Goal: Transaction & Acquisition: Book appointment/travel/reservation

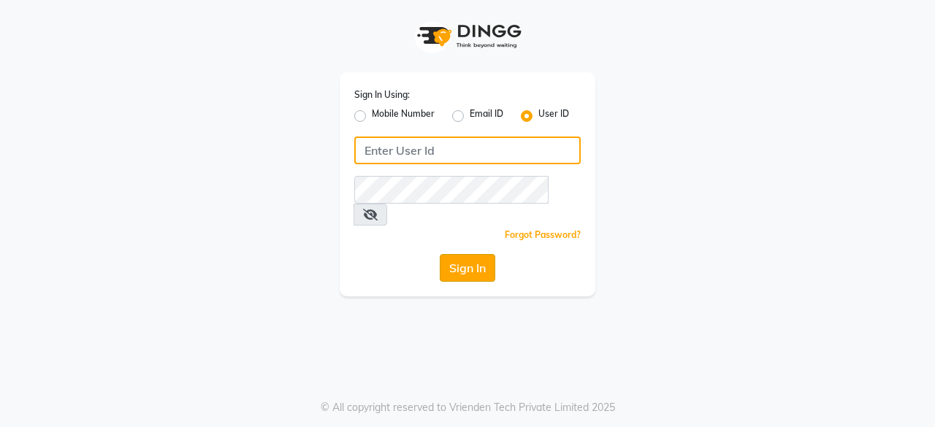
type input "dcspa"
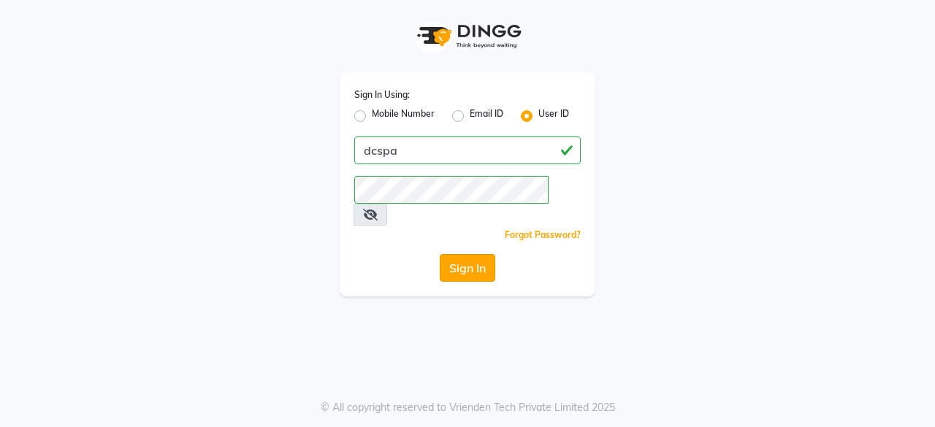
click at [466, 254] on button "Sign In" at bounding box center [468, 268] width 56 height 28
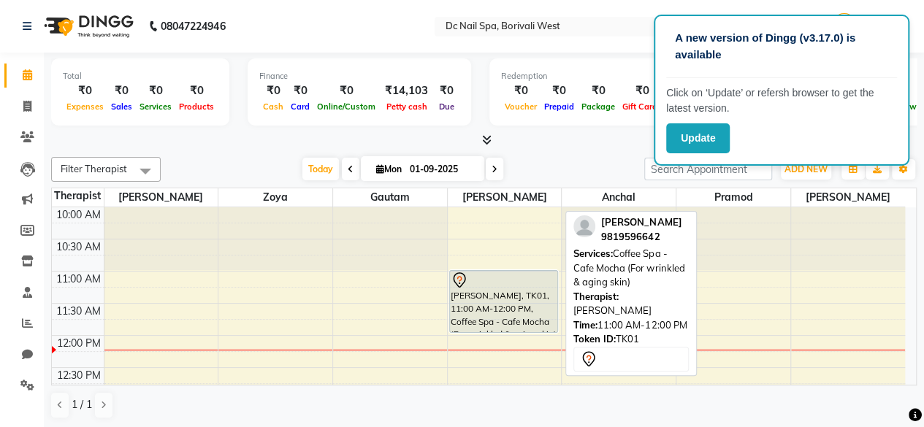
click at [481, 289] on div "[PERSON_NAME], TK01, 11:00 AM-12:00 PM, Coffee Spa - Cafe Mocha (For wrinkled &…" at bounding box center [504, 301] width 108 height 61
select select "7"
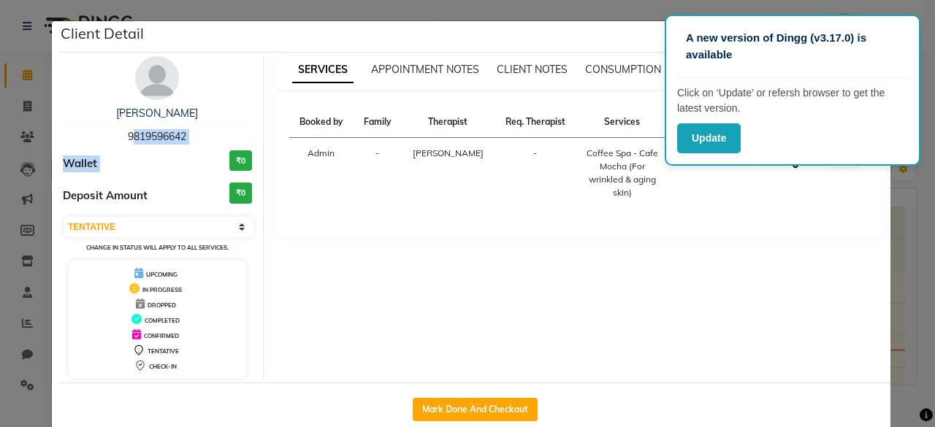
drag, startPoint x: 118, startPoint y: 135, endPoint x: 191, endPoint y: 145, distance: 73.7
click at [191, 145] on div "Girishma Shah 9819596642 Wallet ₹0 Deposit Amount ₹0 Select IN SERVICE CONFIRME…" at bounding box center [158, 217] width 212 height 323
click at [165, 167] on div "Wallet ₹0" at bounding box center [157, 163] width 189 height 27
drag, startPoint x: 120, startPoint y: 141, endPoint x: 183, endPoint y: 128, distance: 64.2
click at [183, 128] on div "Girishma Shah 9819596642" at bounding box center [157, 125] width 189 height 39
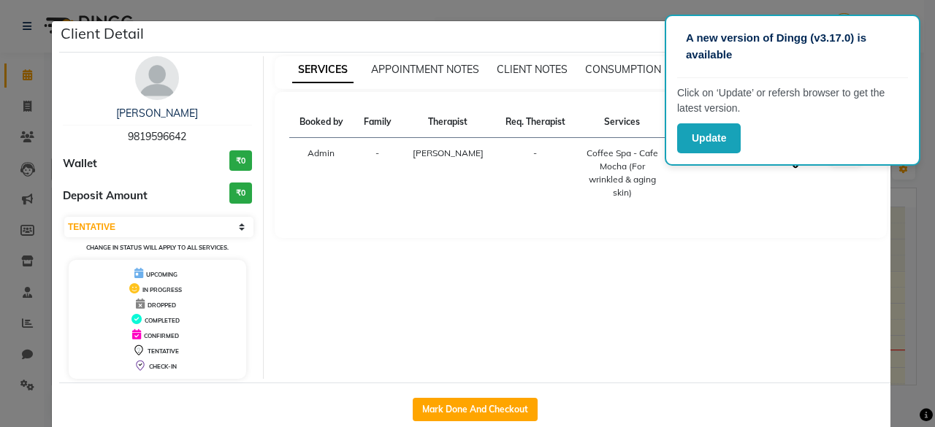
copy span "9819596642"
click at [565, 274] on div "SERVICES APPOINTMENT NOTES CLIENT NOTES CONSUMPTION Booked by Family Therapist …" at bounding box center [581, 217] width 635 height 323
click at [709, 122] on div "A new version of Dingg (v3.17.0) is available Click on ‘Update’ or refersh brow…" at bounding box center [793, 90] width 256 height 151
click at [706, 130] on button "Update" at bounding box center [709, 138] width 64 height 30
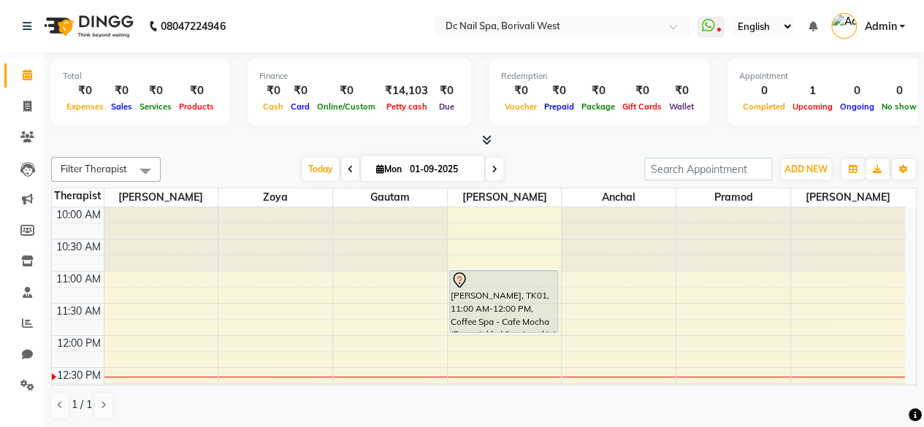
click at [466, 183] on div "Filter Therapist Select All [PERSON_NAME] [PERSON_NAME] [PERSON_NAME] [PERSON_N…" at bounding box center [484, 288] width 866 height 274
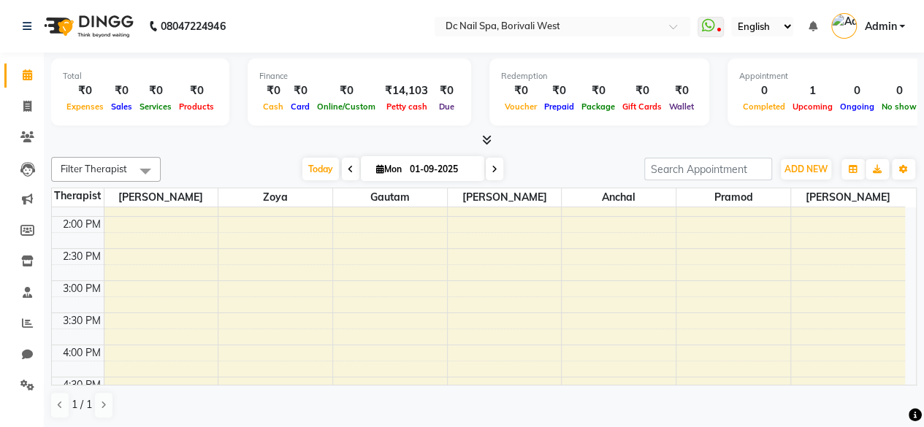
scroll to position [239, 0]
click at [465, 167] on input "01-09-2025" at bounding box center [441, 170] width 73 height 22
select select "9"
select select "2025"
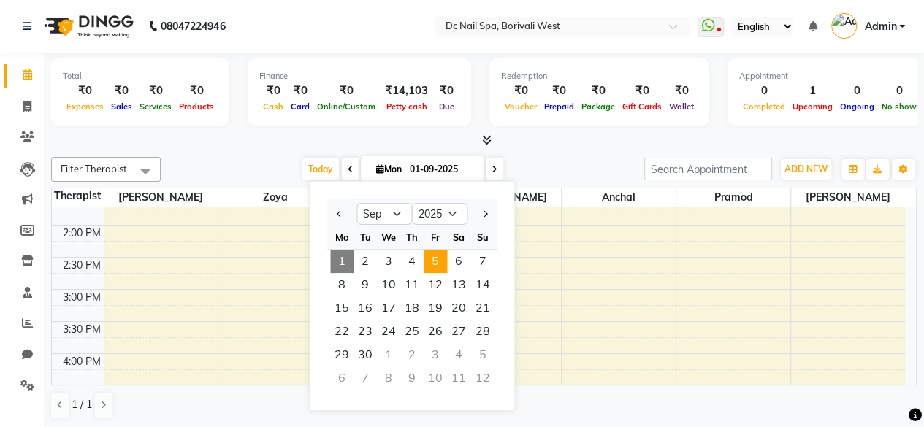
click at [435, 258] on span "5" at bounding box center [435, 261] width 23 height 23
type input "[DATE]"
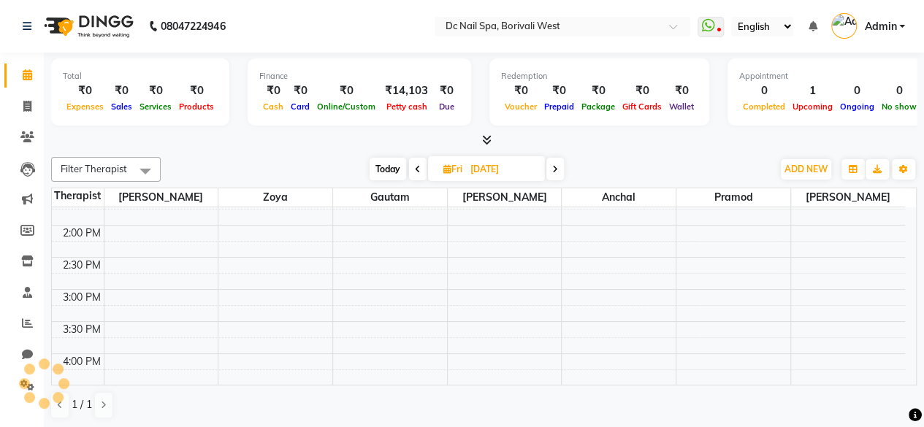
scroll to position [128, 0]
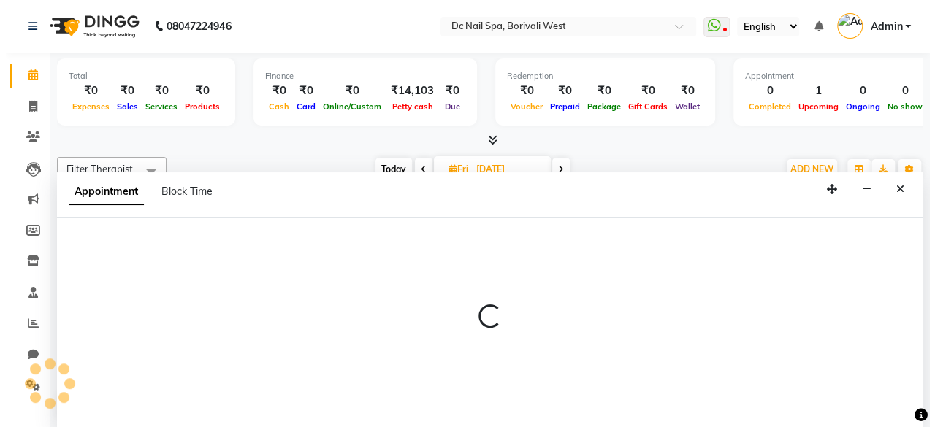
scroll to position [0, 0]
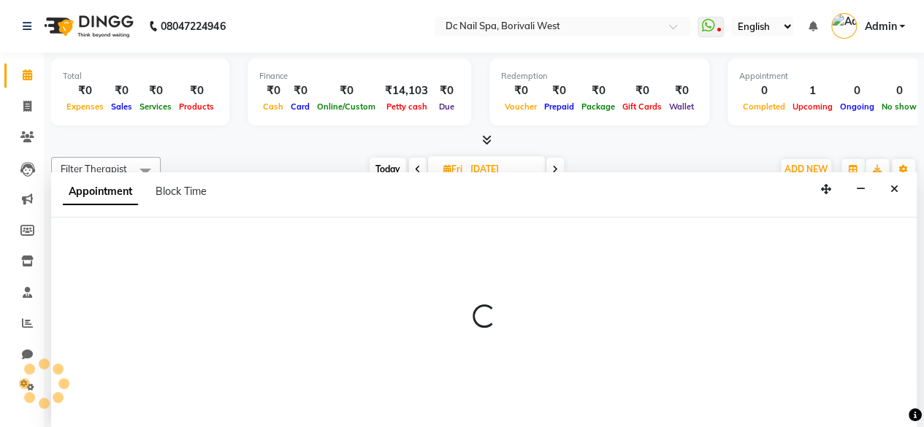
select select "86435"
select select "840"
select select "tentative"
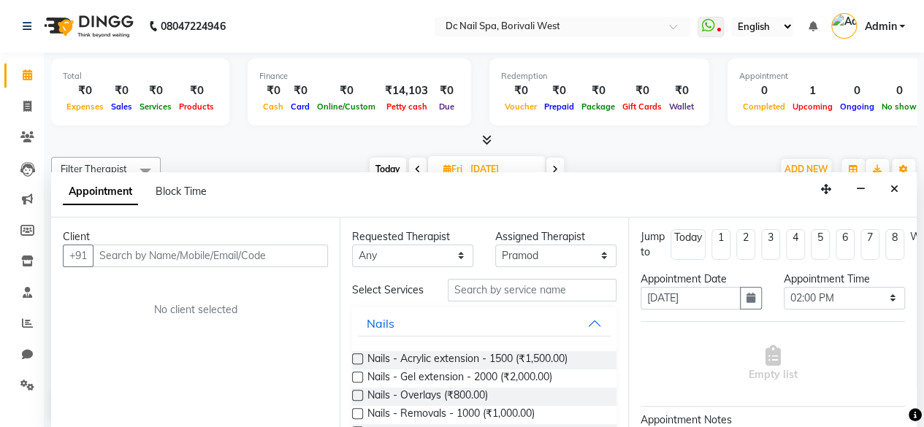
click at [264, 262] on input "text" at bounding box center [210, 256] width 235 height 23
type input "9619803564"
click at [305, 253] on span "Add Client" at bounding box center [297, 255] width 49 height 13
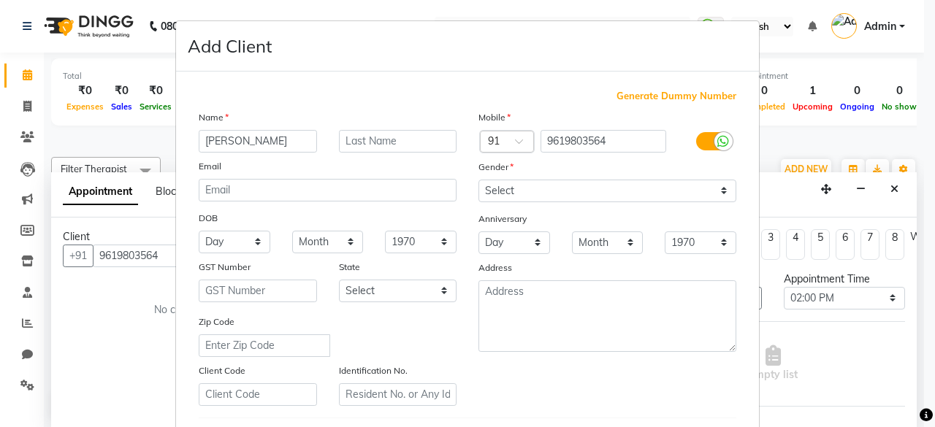
type input "[PERSON_NAME]"
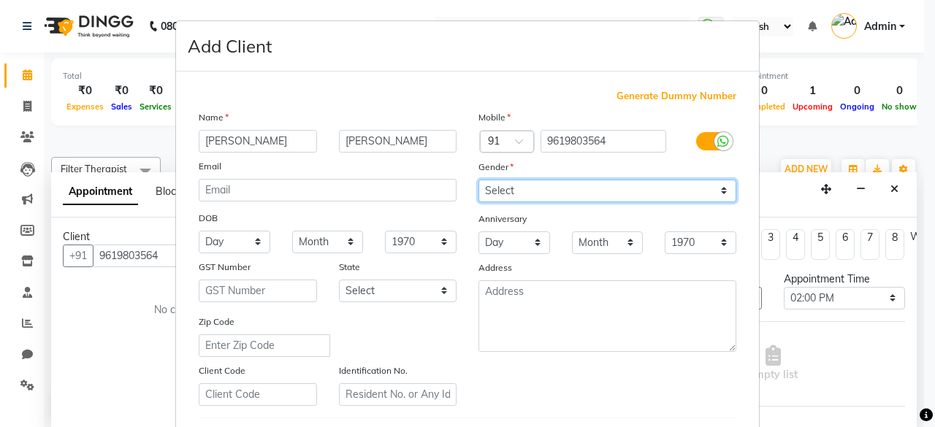
click at [538, 194] on select "Select [DEMOGRAPHIC_DATA] [DEMOGRAPHIC_DATA] Other Prefer Not To Say" at bounding box center [607, 191] width 258 height 23
select select "[DEMOGRAPHIC_DATA]"
click at [478, 180] on select "Select [DEMOGRAPHIC_DATA] [DEMOGRAPHIC_DATA] Other Prefer Not To Say" at bounding box center [607, 191] width 258 height 23
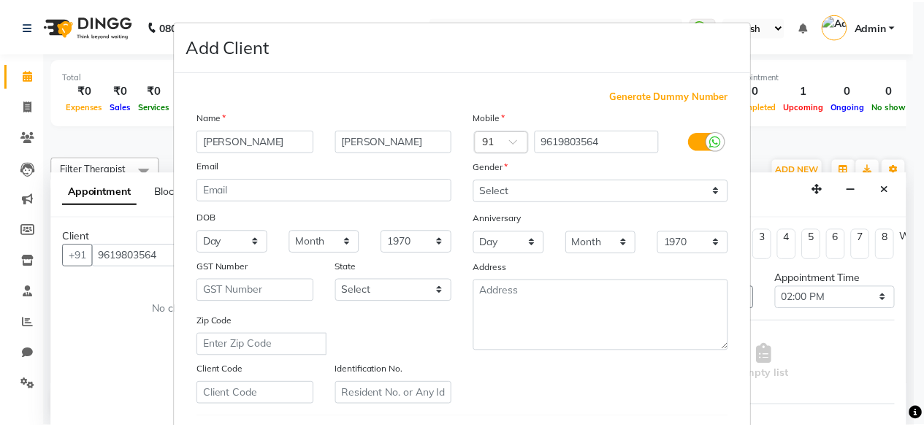
scroll to position [244, 0]
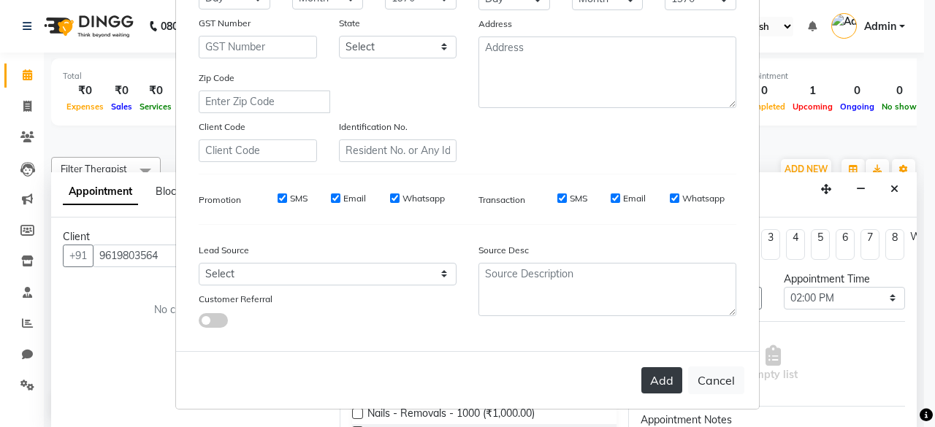
click at [660, 379] on button "Add" at bounding box center [661, 380] width 41 height 26
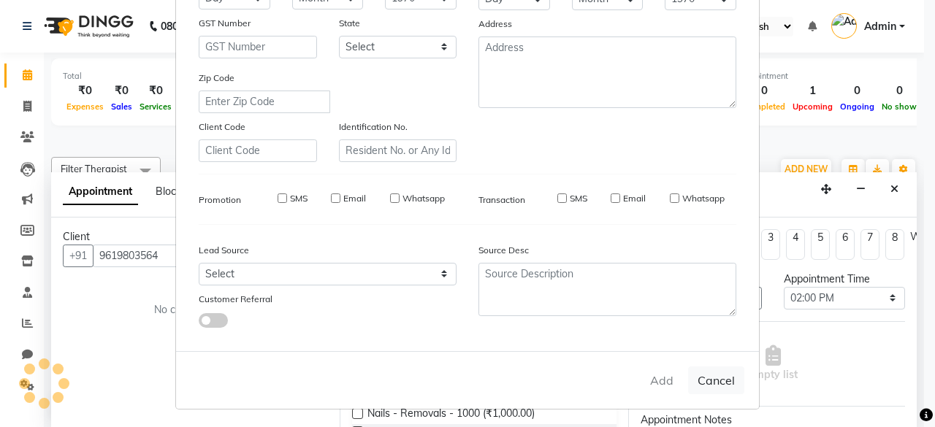
select select
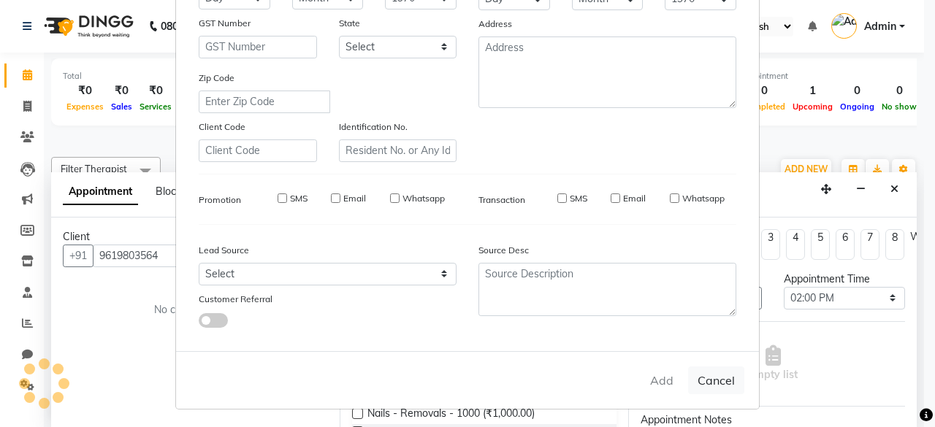
select select
checkbox input "false"
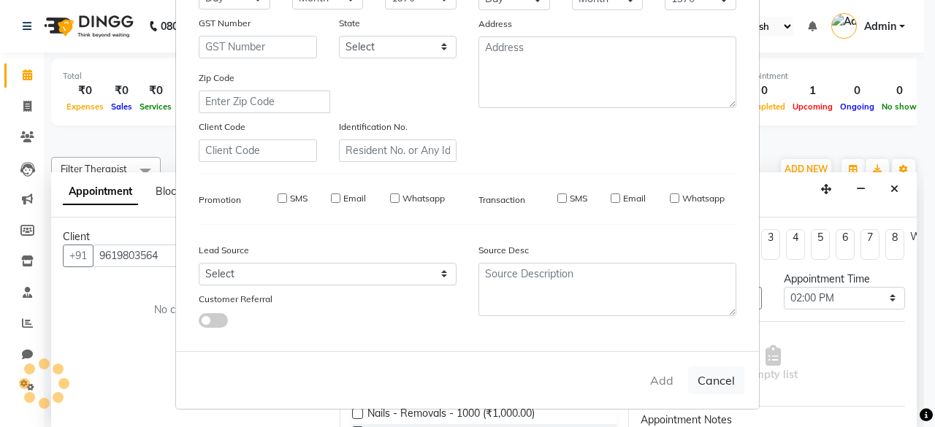
checkbox input "false"
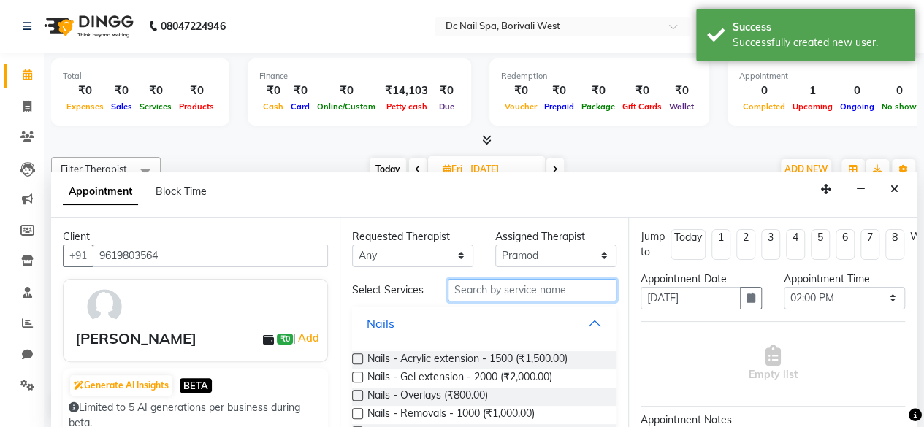
click at [522, 296] on input "text" at bounding box center [532, 290] width 169 height 23
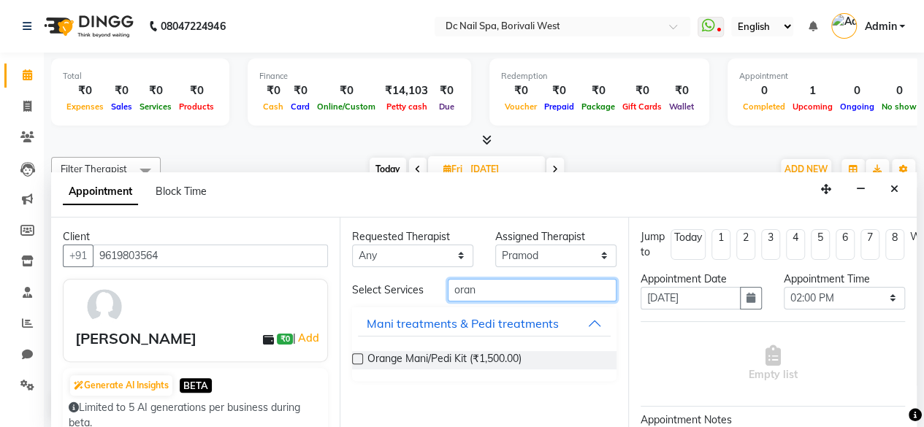
type input "oran"
click at [357, 358] on label at bounding box center [357, 359] width 11 height 11
click at [357, 358] on input "checkbox" at bounding box center [356, 360] width 9 height 9
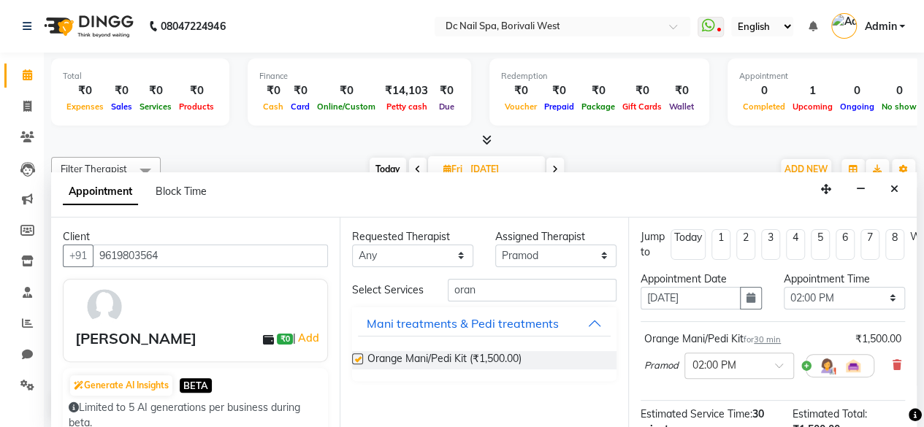
checkbox input "false"
click at [542, 262] on select "Select [PERSON_NAME] [PERSON_NAME] [PERSON_NAME] Veena [PERSON_NAME]" at bounding box center [555, 256] width 121 height 23
select select "88946"
click at [495, 245] on select "Select [PERSON_NAME] [PERSON_NAME] [PERSON_NAME] Veena [PERSON_NAME]" at bounding box center [555, 256] width 121 height 23
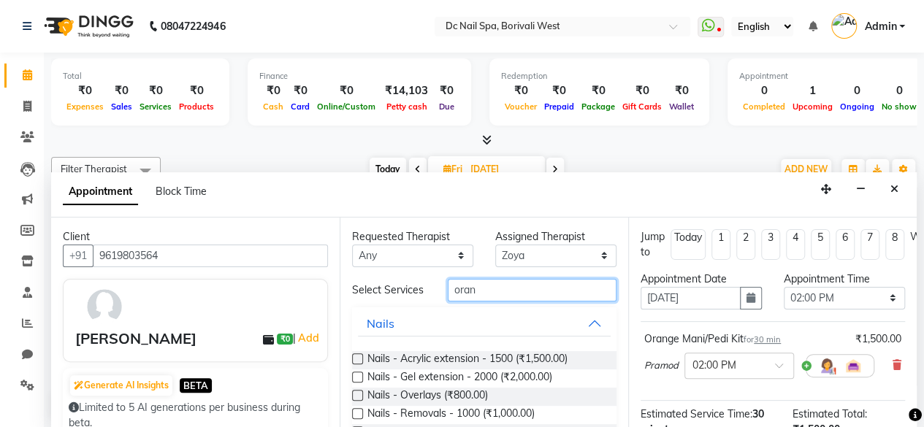
click at [503, 286] on input "oran" at bounding box center [532, 290] width 169 height 23
type input "o"
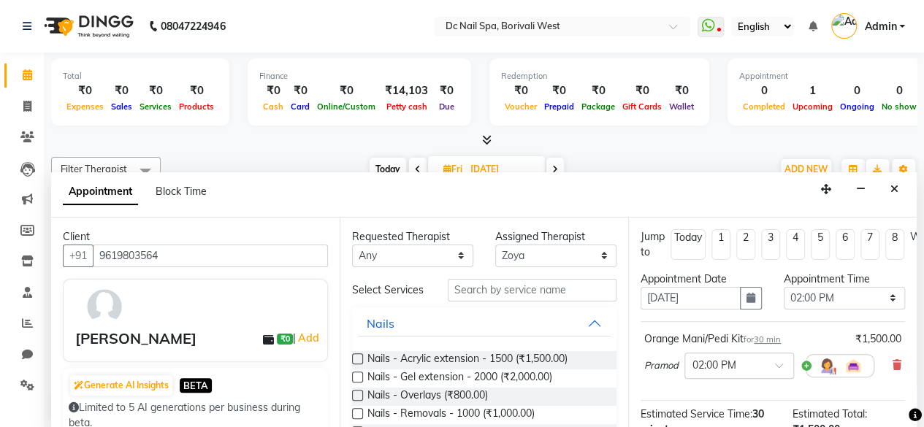
click at [355, 365] on label at bounding box center [357, 359] width 11 height 11
click at [355, 365] on input "checkbox" at bounding box center [356, 360] width 9 height 9
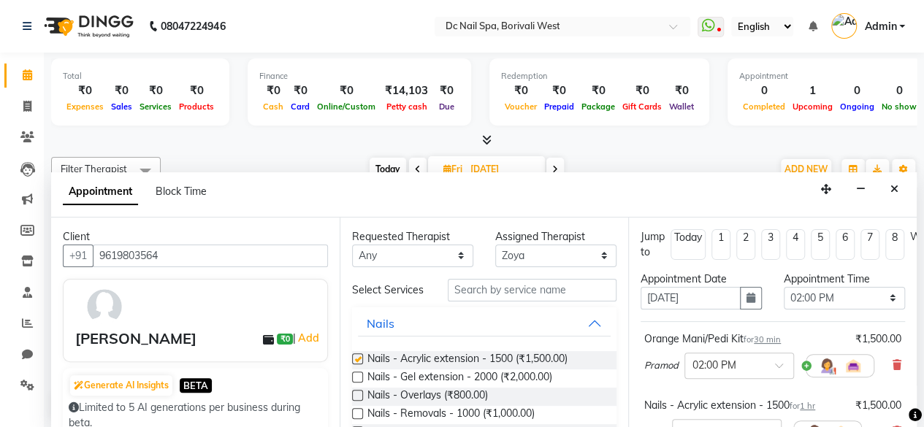
checkbox input "false"
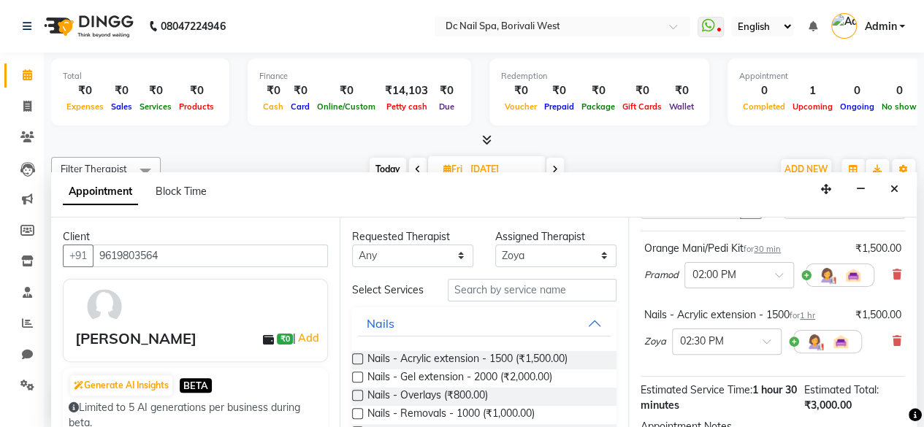
scroll to position [86, 0]
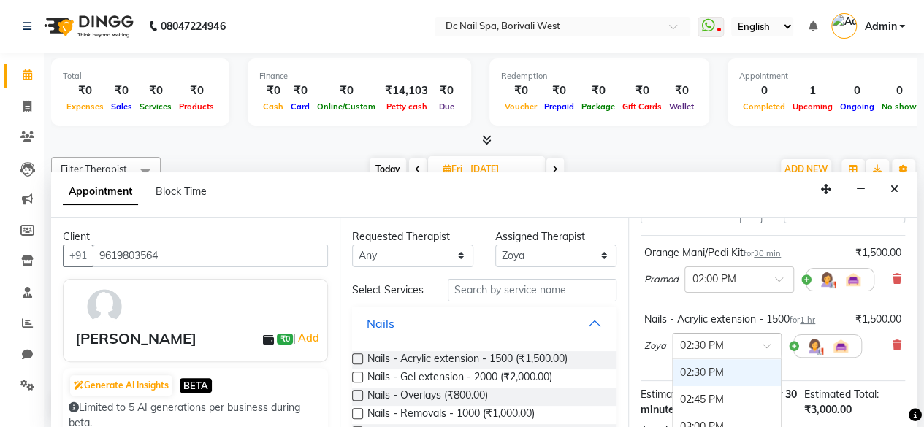
click at [760, 341] on div at bounding box center [727, 344] width 108 height 15
click at [707, 405] on div "02:00 PM" at bounding box center [727, 406] width 108 height 27
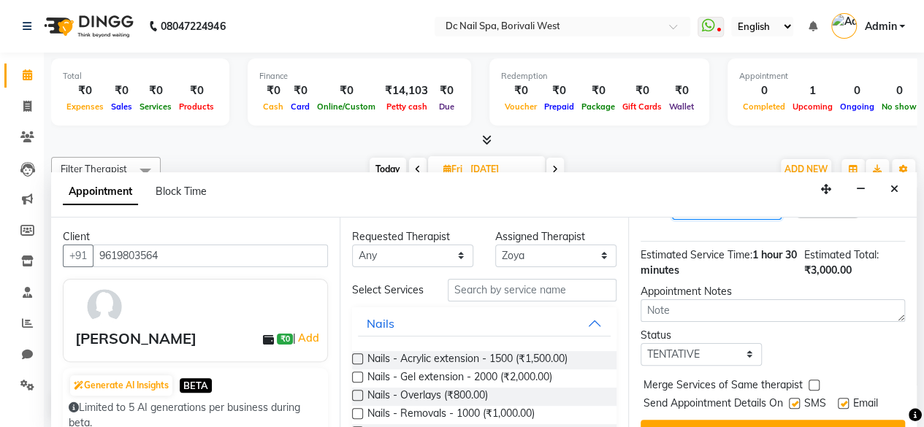
scroll to position [280, 0]
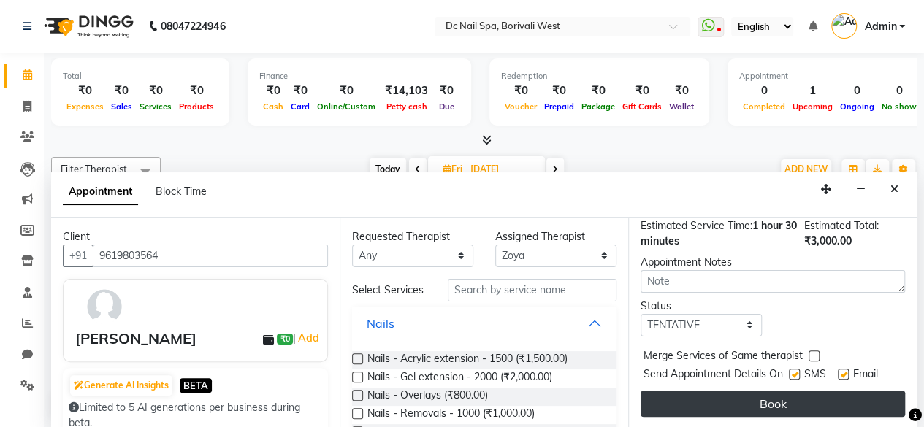
click at [861, 391] on button "Book" at bounding box center [773, 404] width 264 height 26
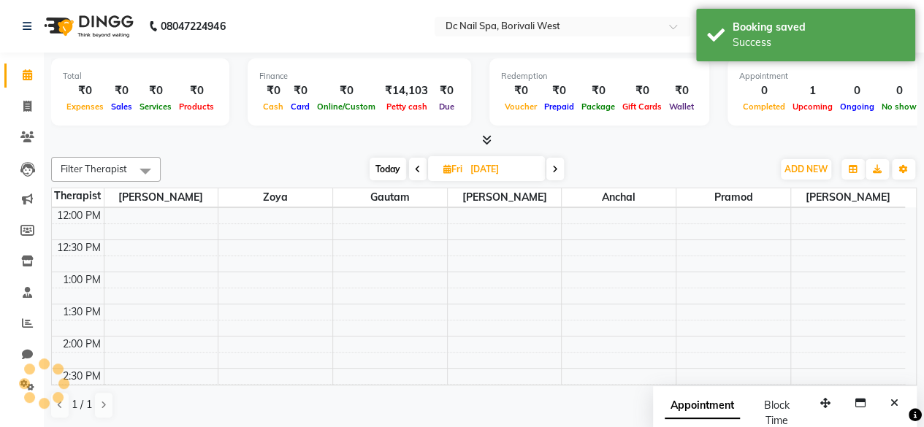
scroll to position [0, 0]
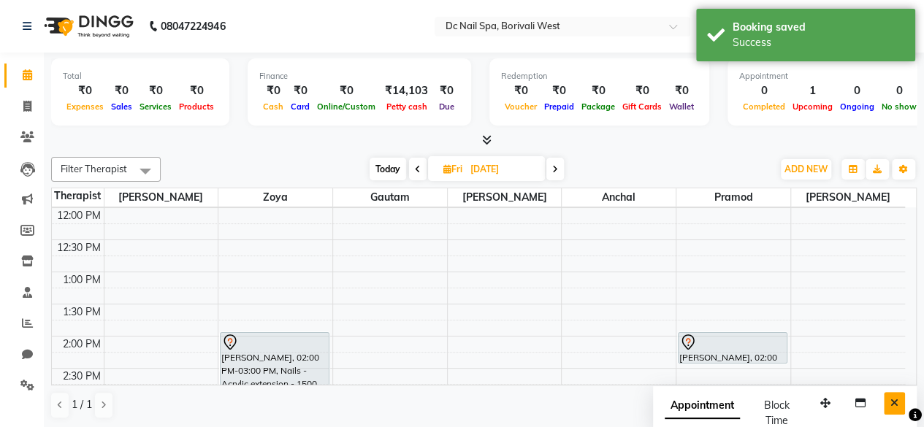
click at [896, 405] on icon "Close" at bounding box center [894, 403] width 8 height 10
click at [394, 164] on span "Today" at bounding box center [388, 169] width 37 height 23
type input "01-09-2025"
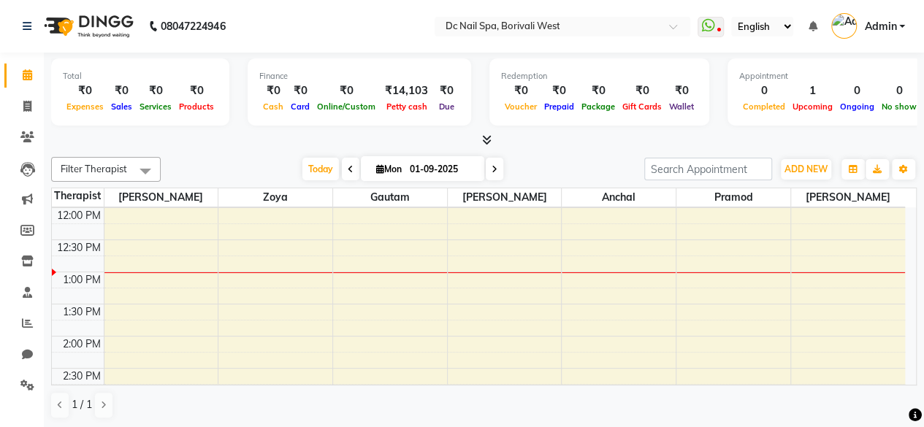
click at [837, 145] on div at bounding box center [484, 140] width 866 height 15
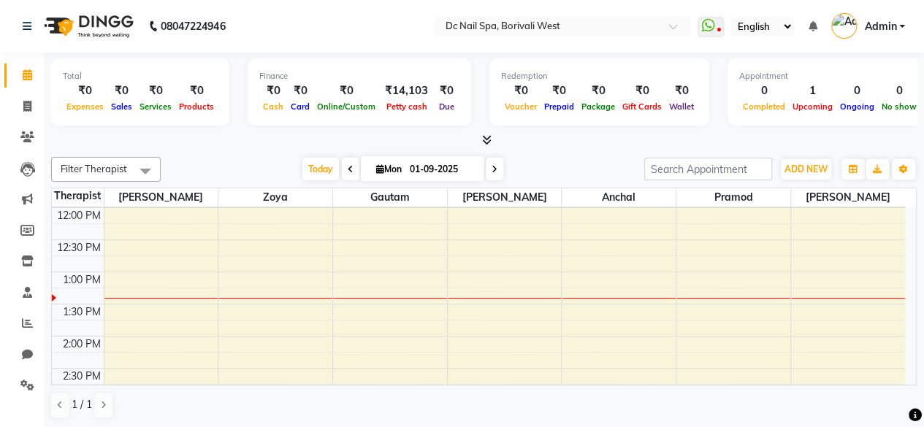
click at [837, 145] on div at bounding box center [484, 140] width 866 height 15
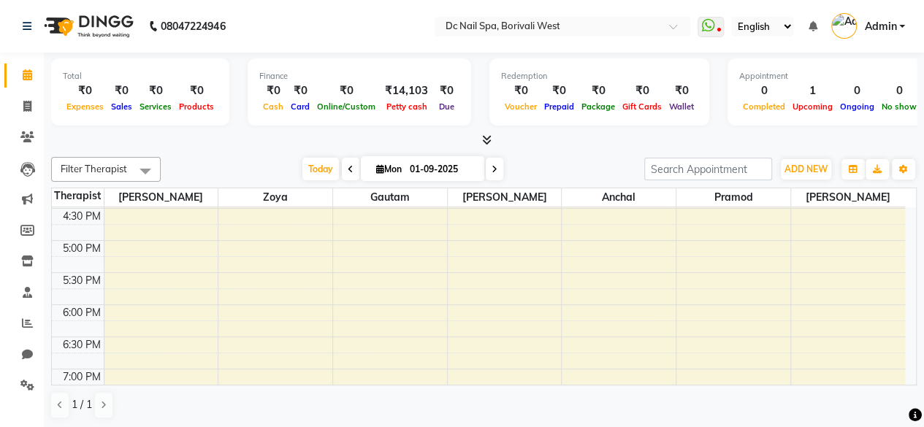
scroll to position [405, 0]
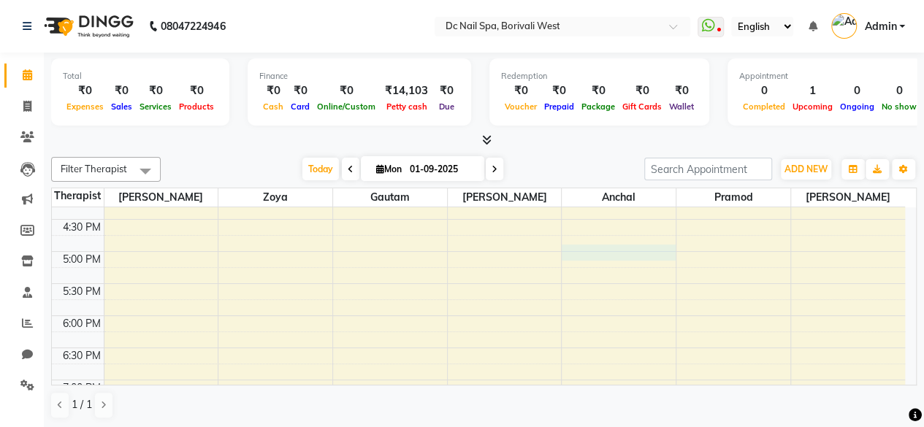
click at [636, 246] on div "10:00 AM 10:30 AM 11:00 AM 11:30 AM 12:00 PM 12:30 PM 1:00 PM 1:30 PM 2:00 PM 2…" at bounding box center [478, 251] width 853 height 899
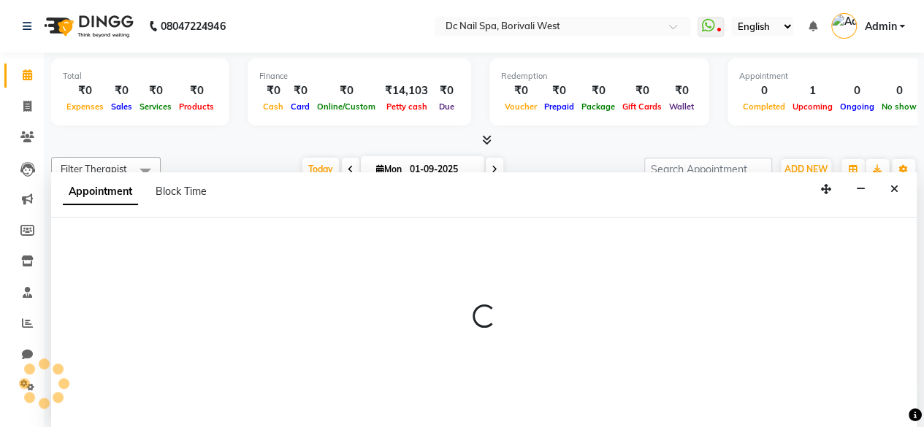
select select "82138"
select select "1020"
select select "tentative"
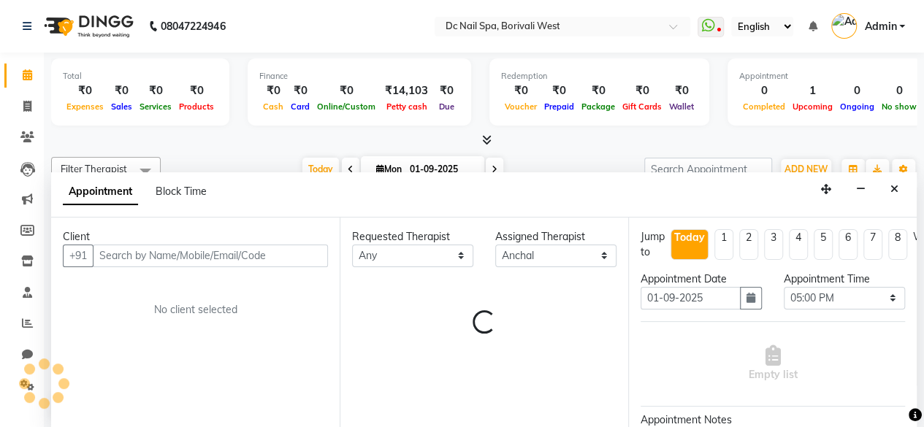
scroll to position [0, 0]
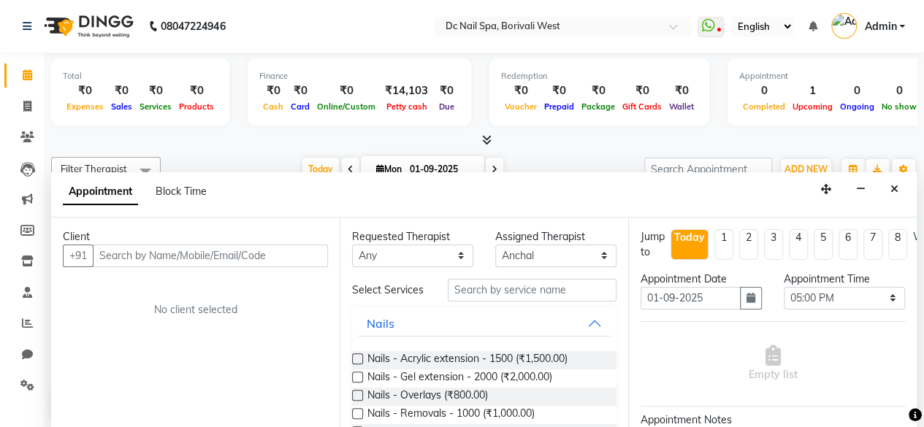
click at [249, 254] on input "text" at bounding box center [210, 256] width 235 height 23
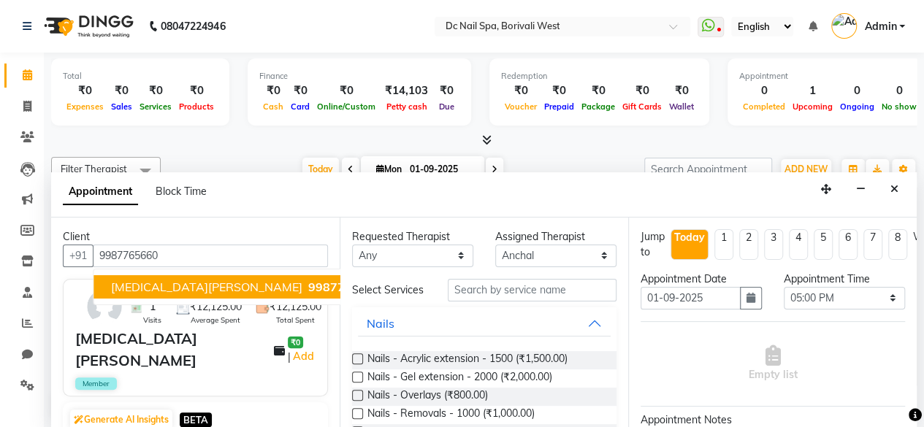
click at [169, 280] on span "[MEDICAL_DATA][PERSON_NAME]" at bounding box center [206, 287] width 191 height 15
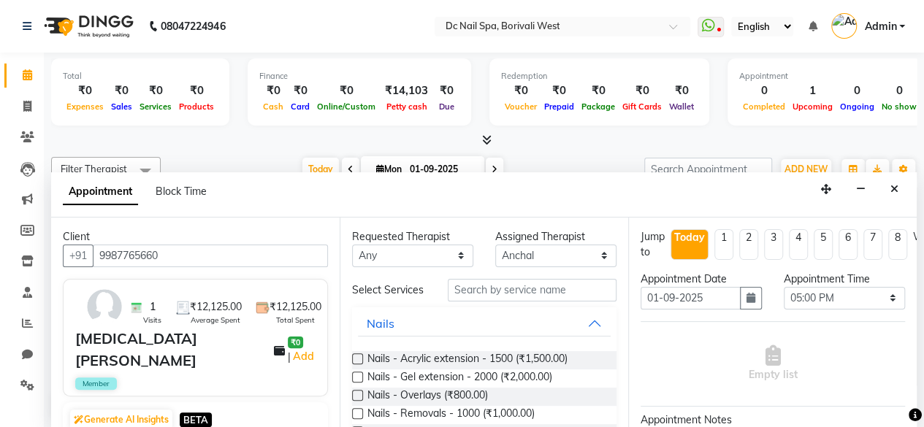
type input "9987765660"
click at [584, 299] on input "text" at bounding box center [532, 290] width 169 height 23
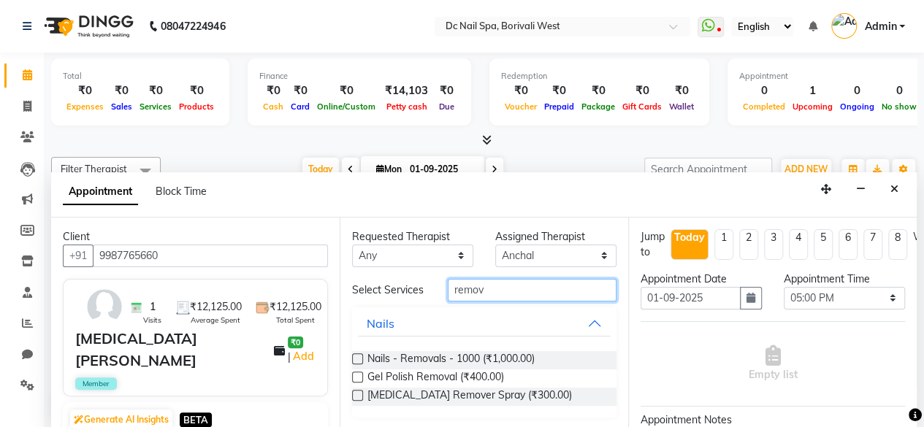
type input "remov"
click at [359, 362] on label at bounding box center [357, 359] width 11 height 11
click at [359, 362] on input "checkbox" at bounding box center [356, 360] width 9 height 9
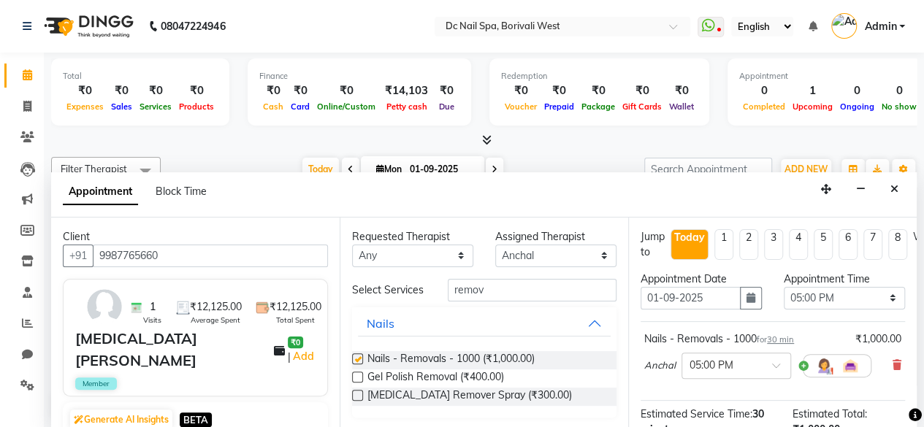
checkbox input "false"
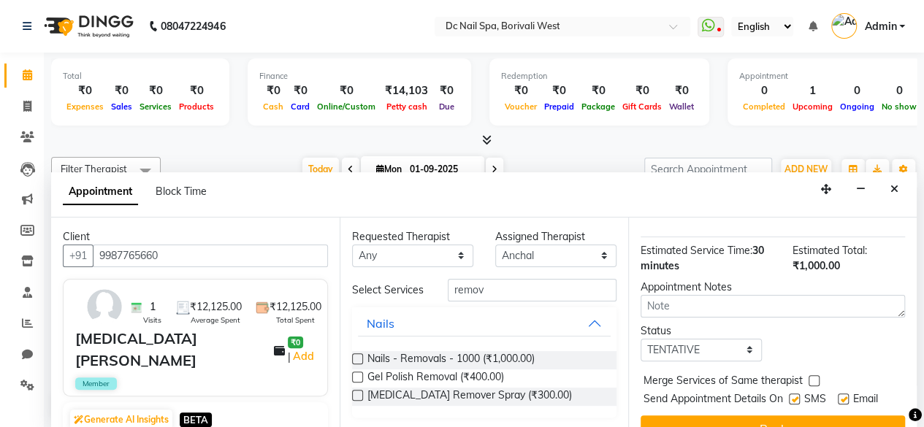
scroll to position [199, 0]
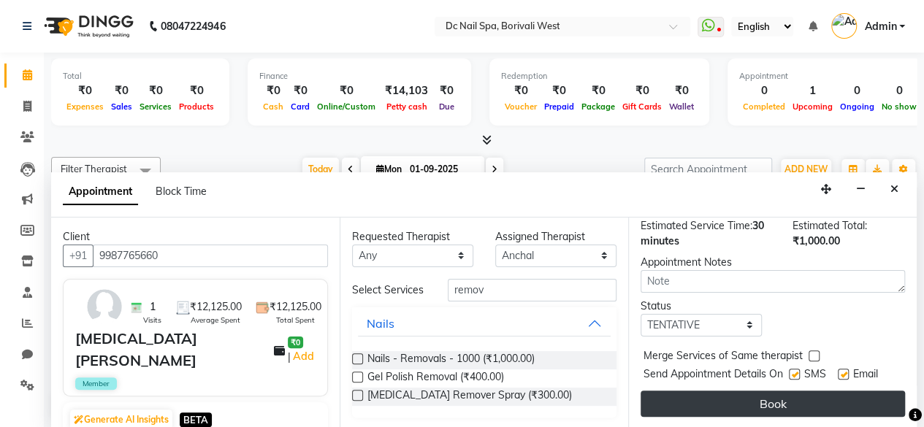
click at [825, 394] on button "Book" at bounding box center [773, 404] width 264 height 26
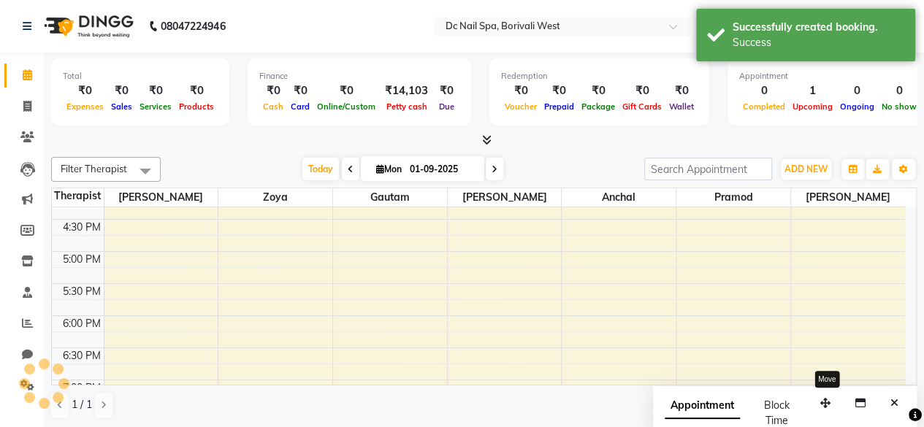
scroll to position [0, 0]
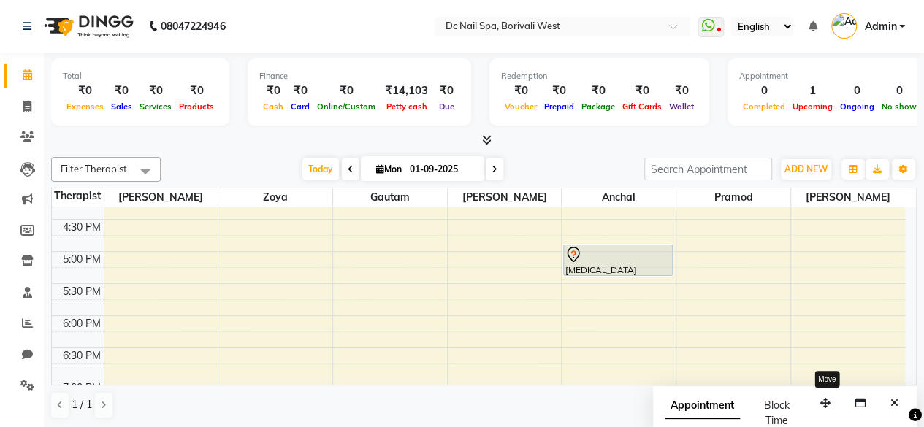
click at [825, 394] on button "button" at bounding box center [825, 403] width 23 height 23
